Goal: Find specific page/section: Find specific page/section

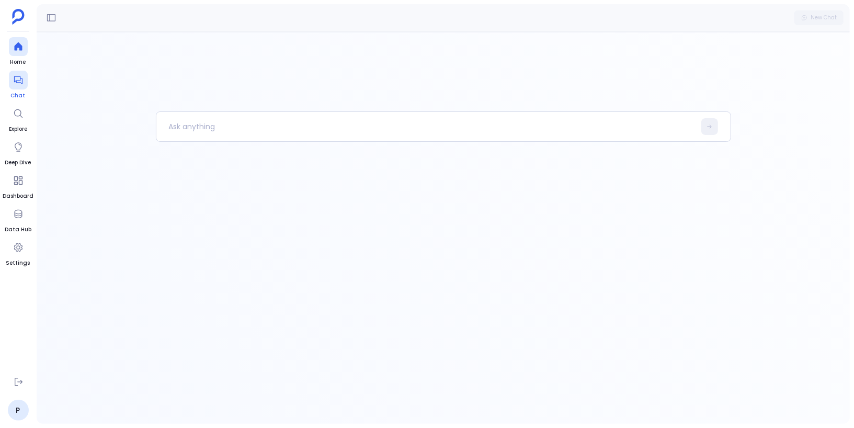
click at [18, 84] on icon at bounding box center [18, 80] width 10 height 10
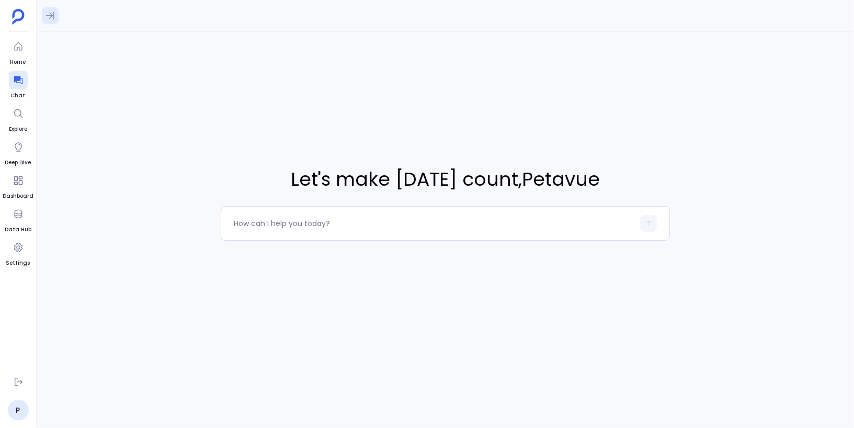
click at [50, 16] on icon at bounding box center [50, 16] width 8 height 8
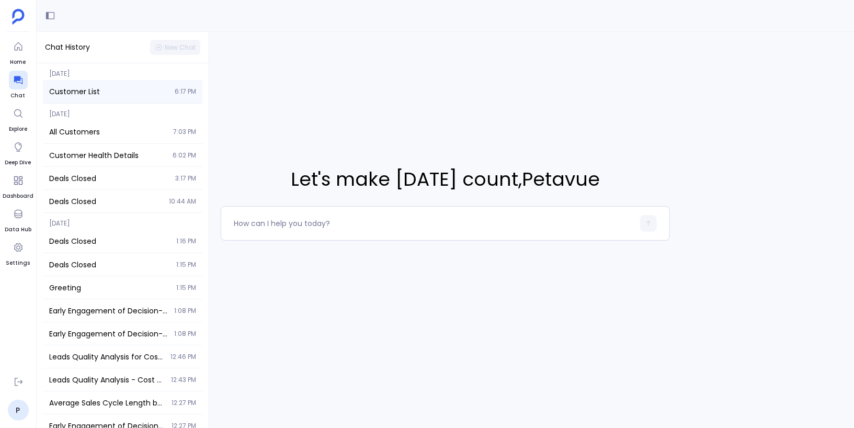
click at [99, 88] on span "Customer List" at bounding box center [108, 91] width 119 height 10
